Goal: Find specific page/section: Find specific page/section

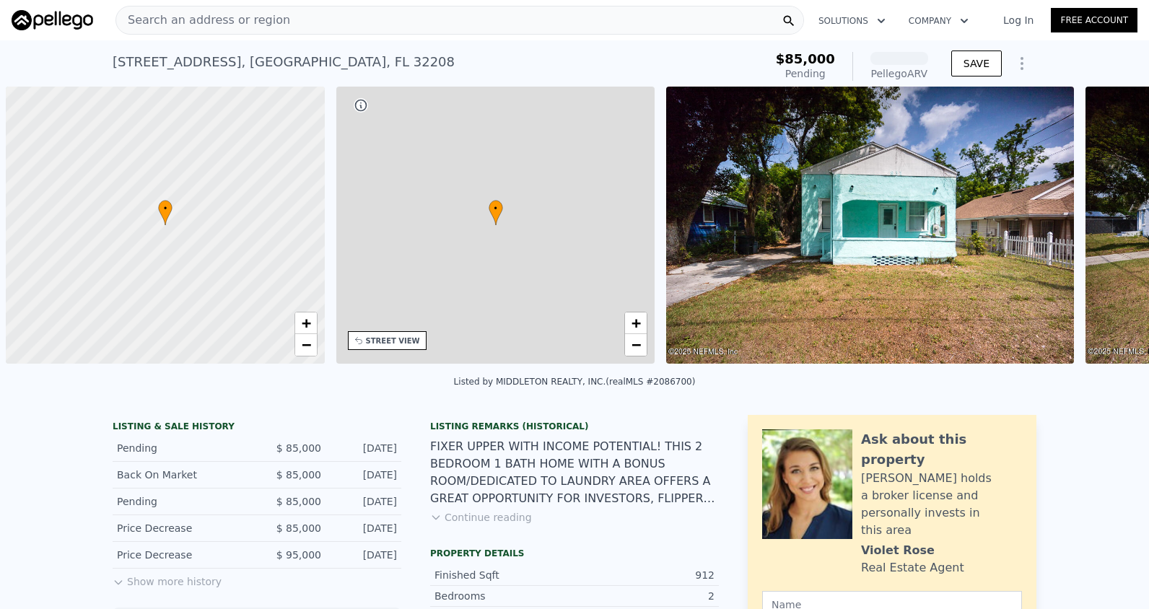
scroll to position [0, 6]
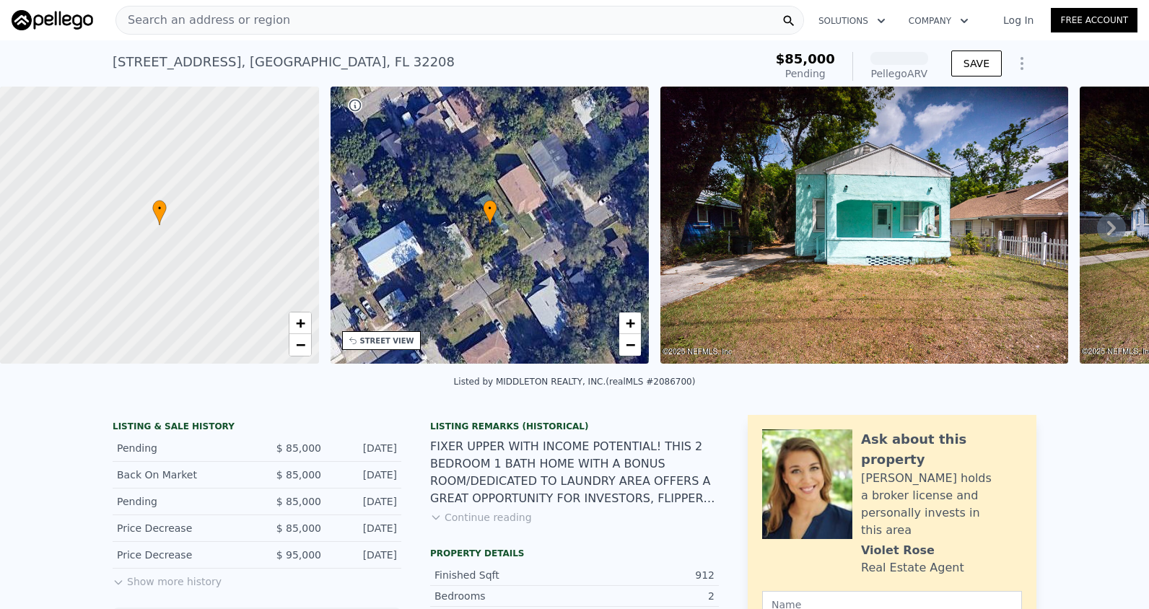
click at [189, 17] on span "Search an address or region" at bounding box center [203, 20] width 174 height 17
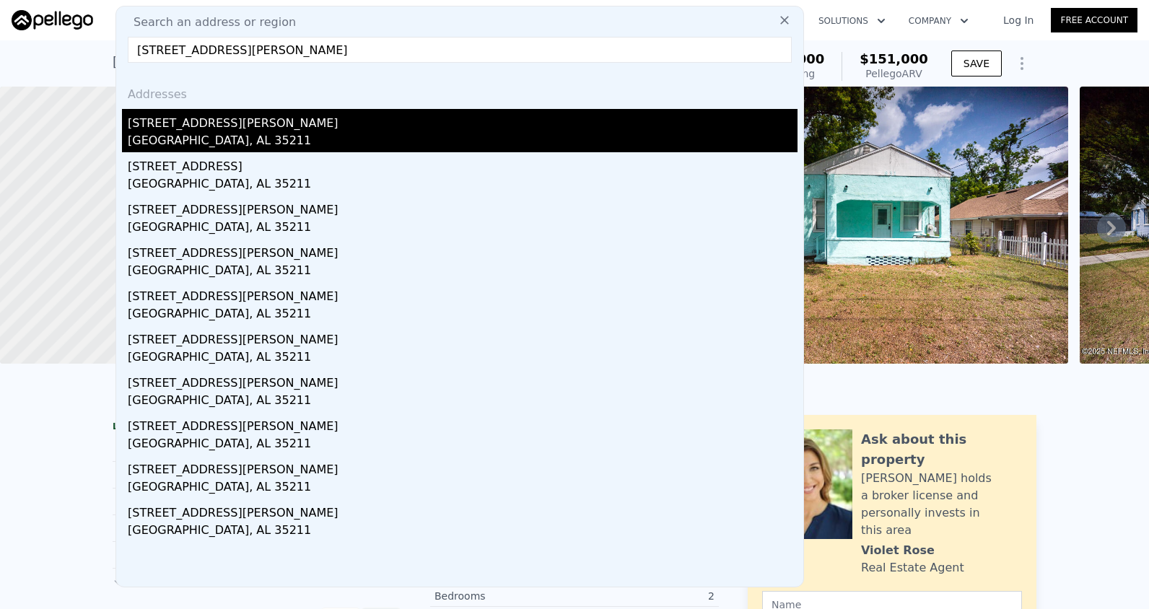
type input "[STREET_ADDRESS][PERSON_NAME]"
click at [214, 136] on div "[GEOGRAPHIC_DATA], AL 35211" at bounding box center [463, 142] width 670 height 20
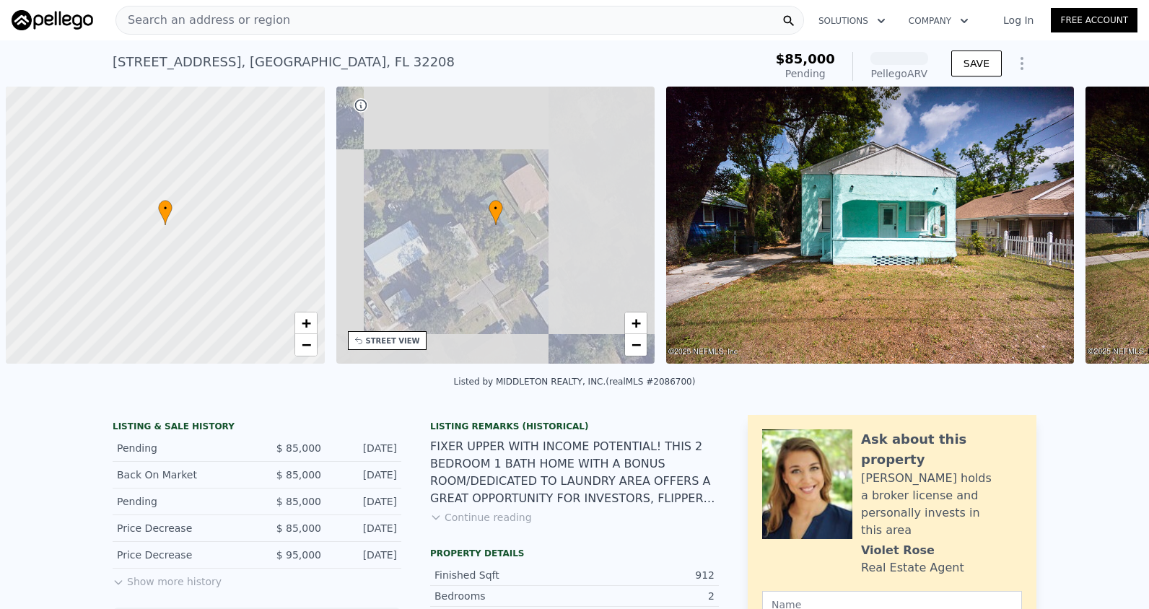
scroll to position [0, 6]
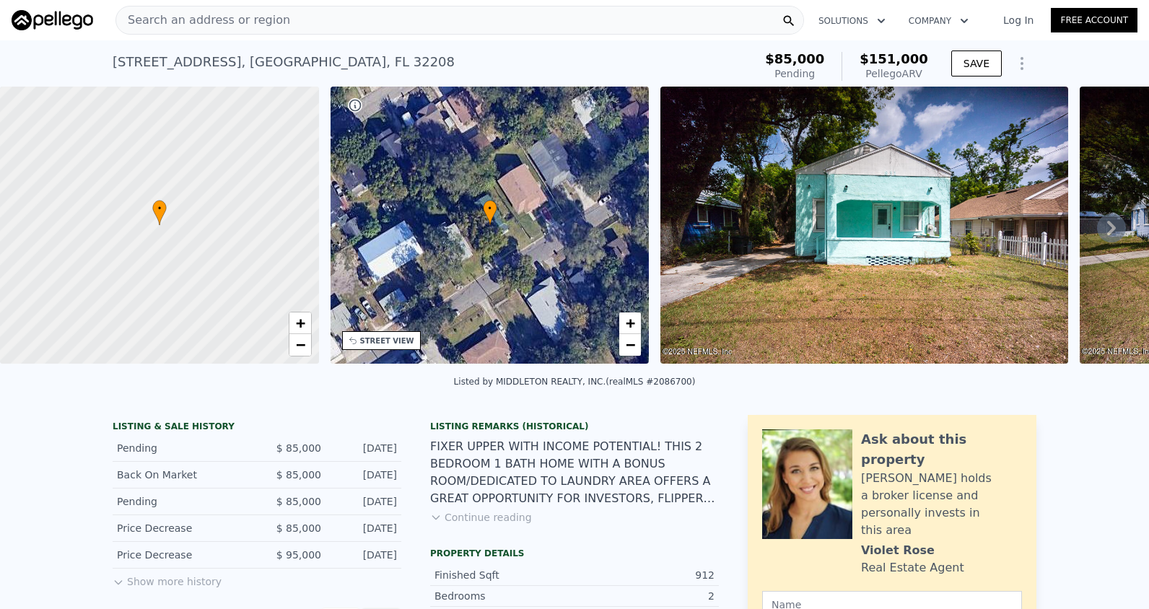
click at [150, 22] on span "Search an address or region" at bounding box center [203, 20] width 174 height 17
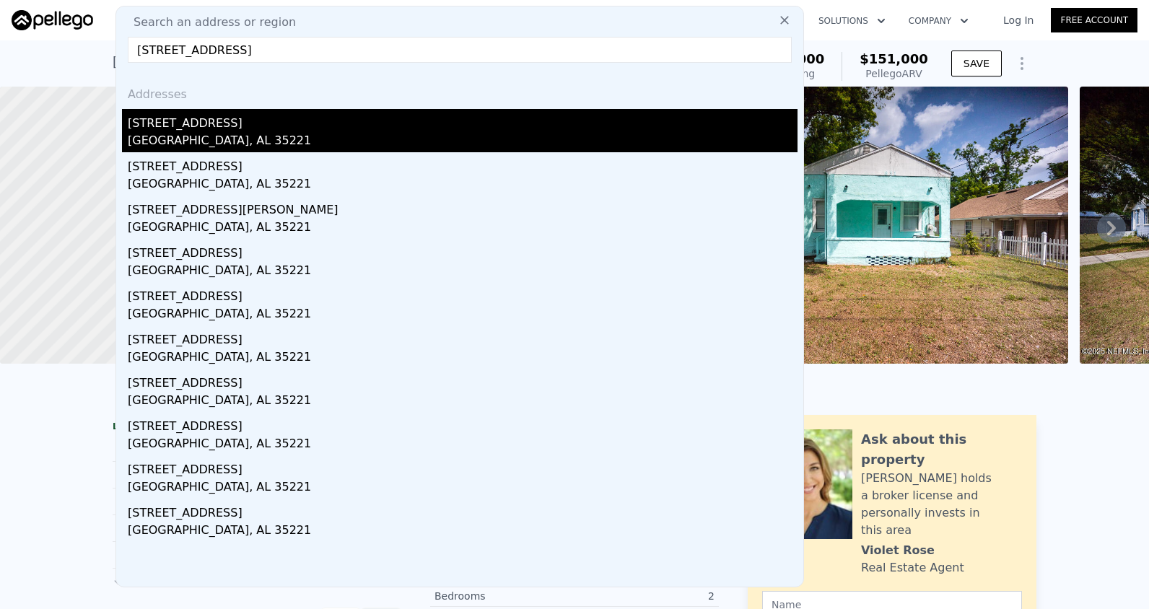
type input "3429 Boise Ave SW birmingham, AL 35221"
click at [197, 135] on div "Birmingham, AL 35221" at bounding box center [463, 142] width 670 height 20
